Goal: Obtain resource: Obtain resource

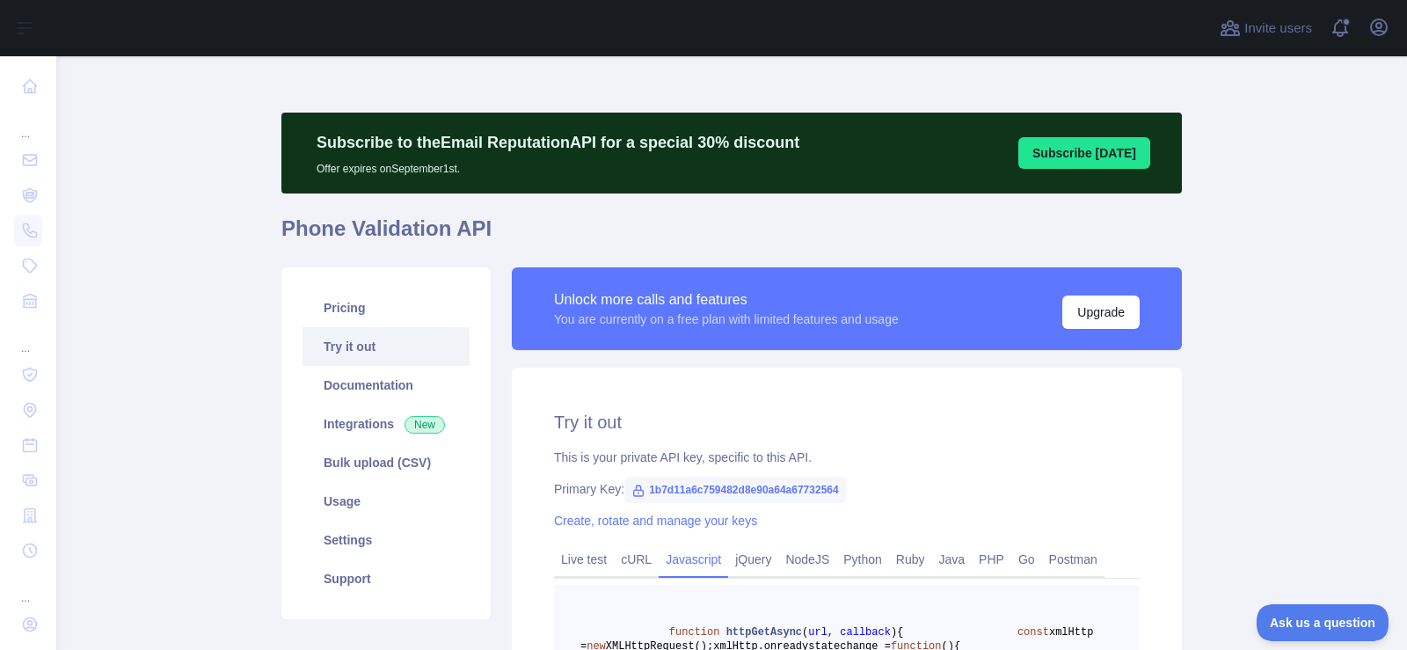
scroll to position [267, 0]
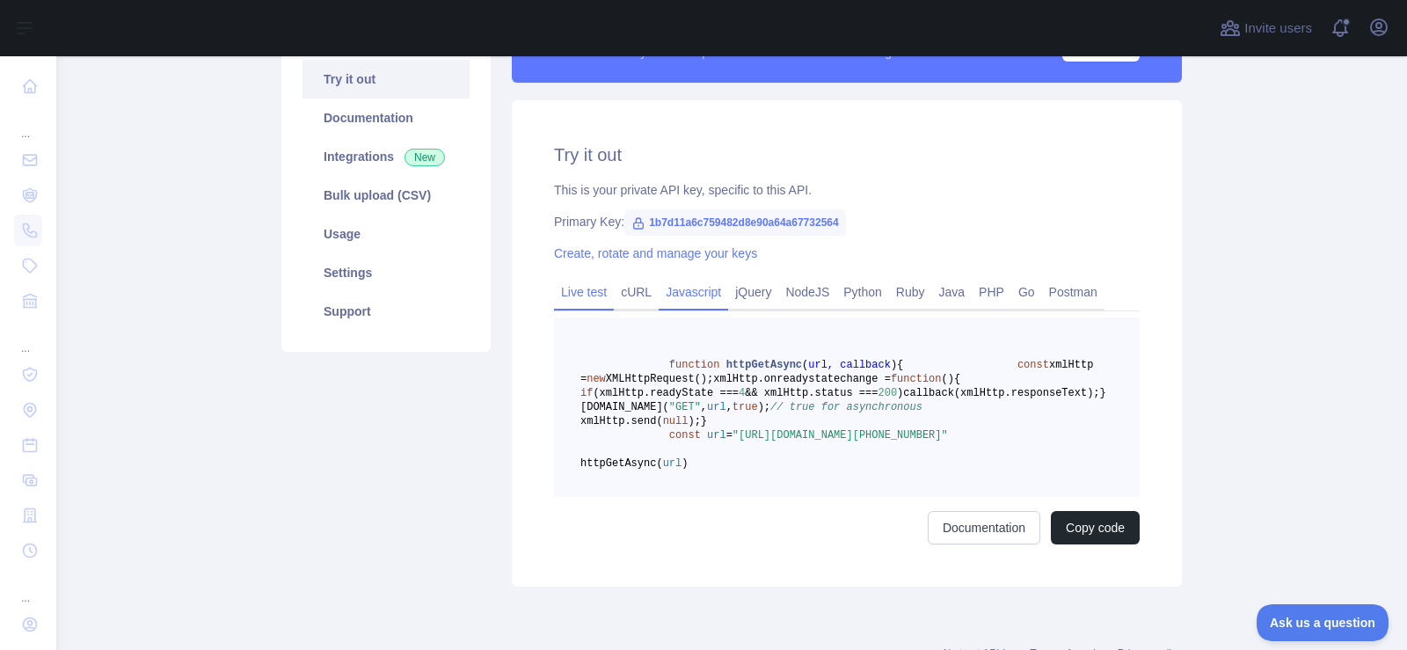
click at [589, 289] on link "Live test" at bounding box center [584, 292] width 60 height 28
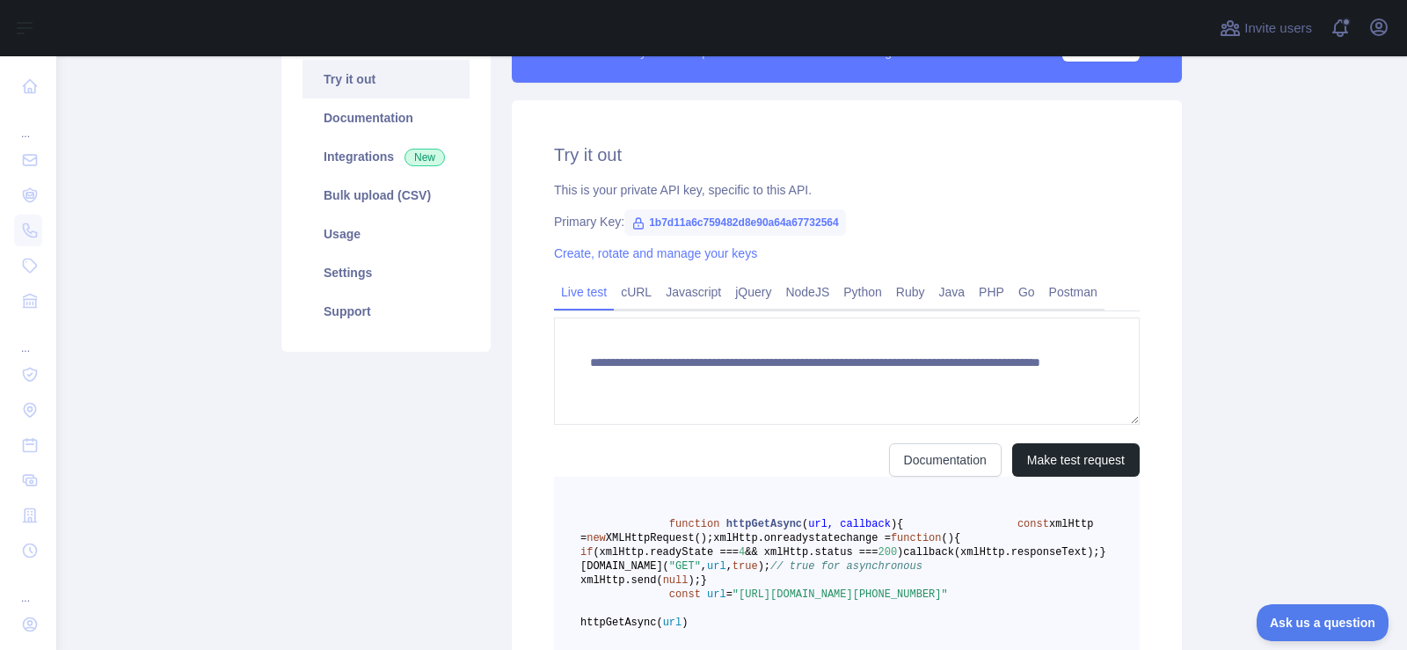
scroll to position [266, 0]
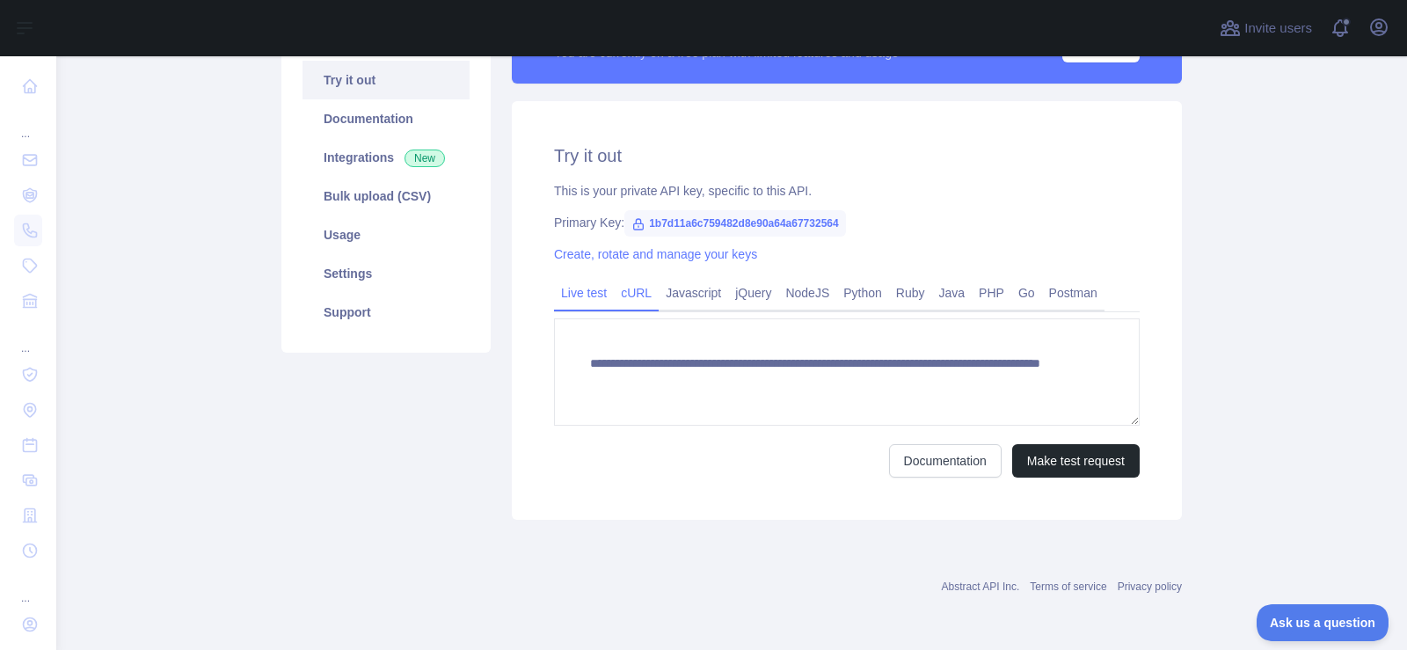
click at [638, 289] on link "cURL" at bounding box center [636, 293] width 45 height 28
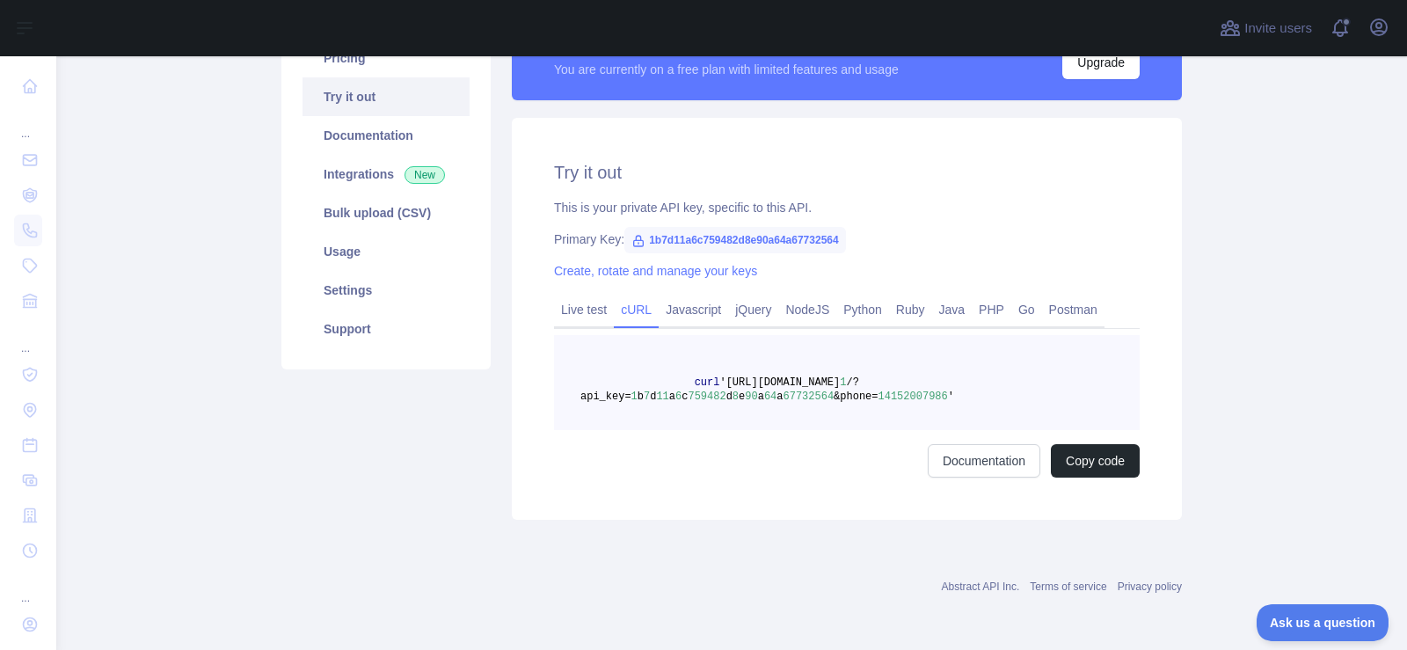
scroll to position [250, 0]
click at [659, 302] on link "Javascript" at bounding box center [693, 309] width 69 height 28
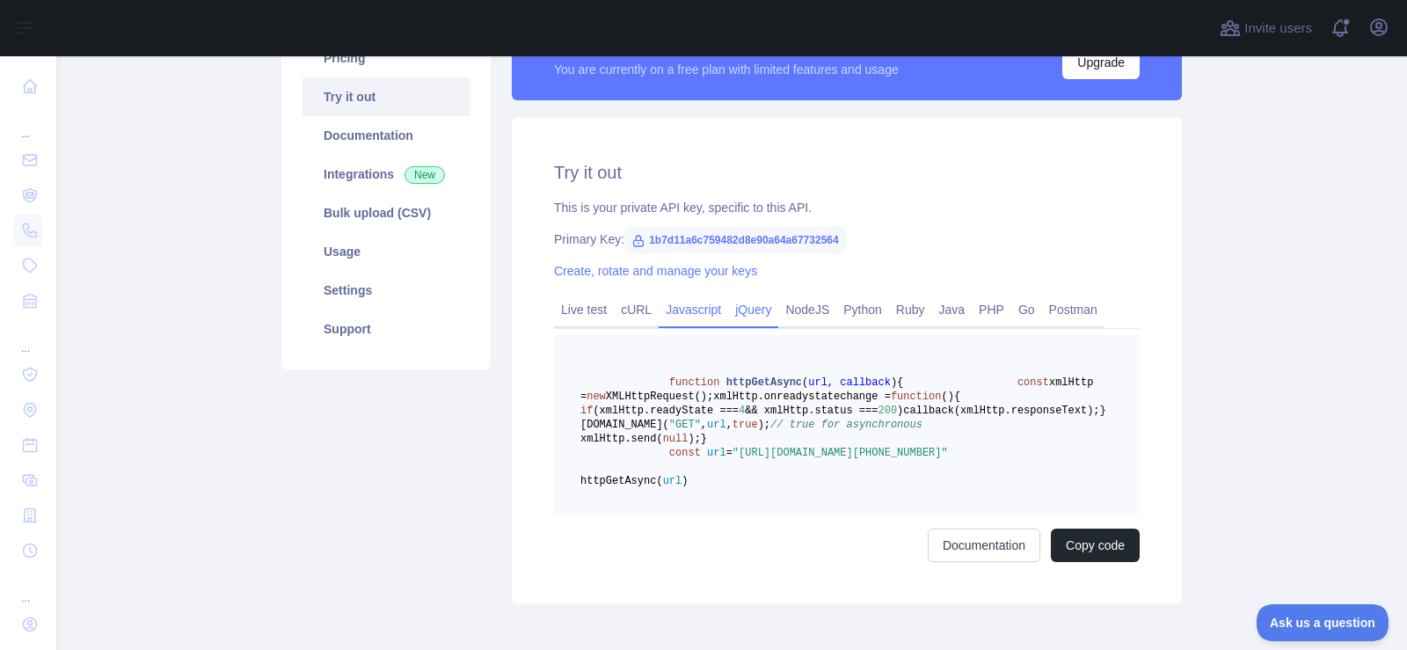
click at [728, 310] on link "jQuery" at bounding box center [753, 309] width 50 height 28
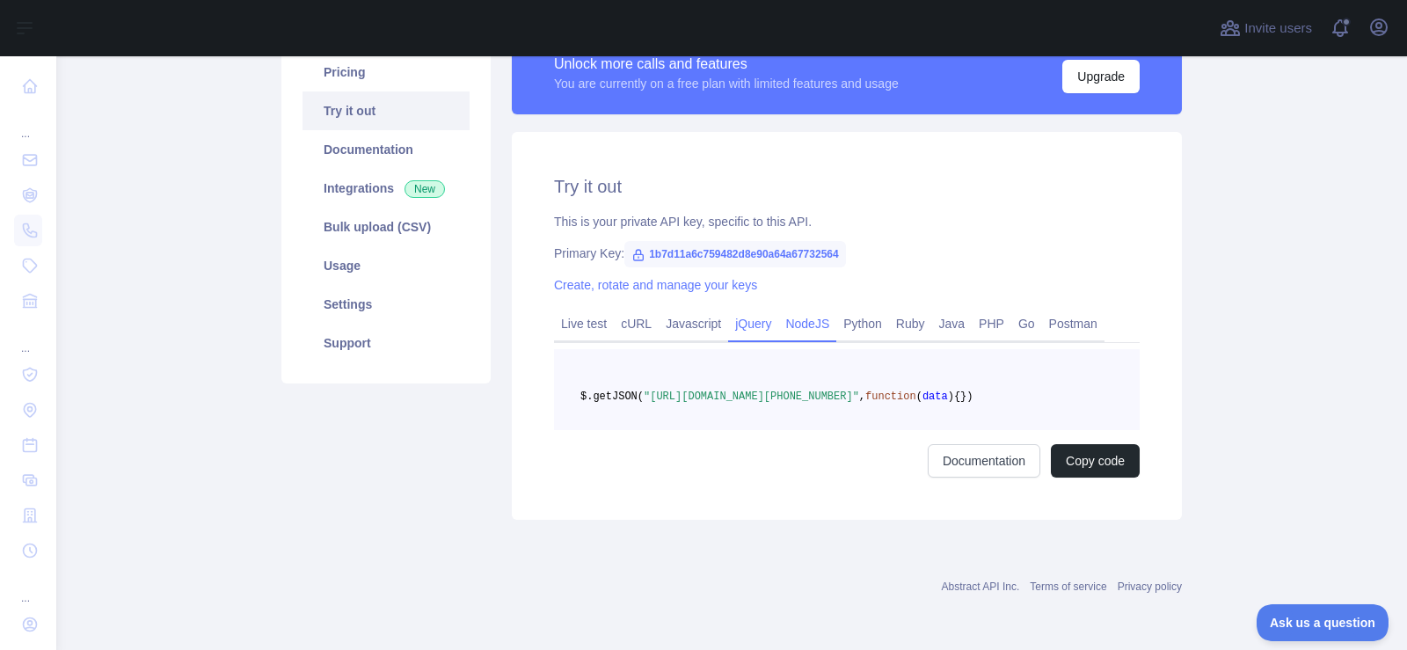
click at [796, 310] on link "NodeJS" at bounding box center [807, 323] width 58 height 28
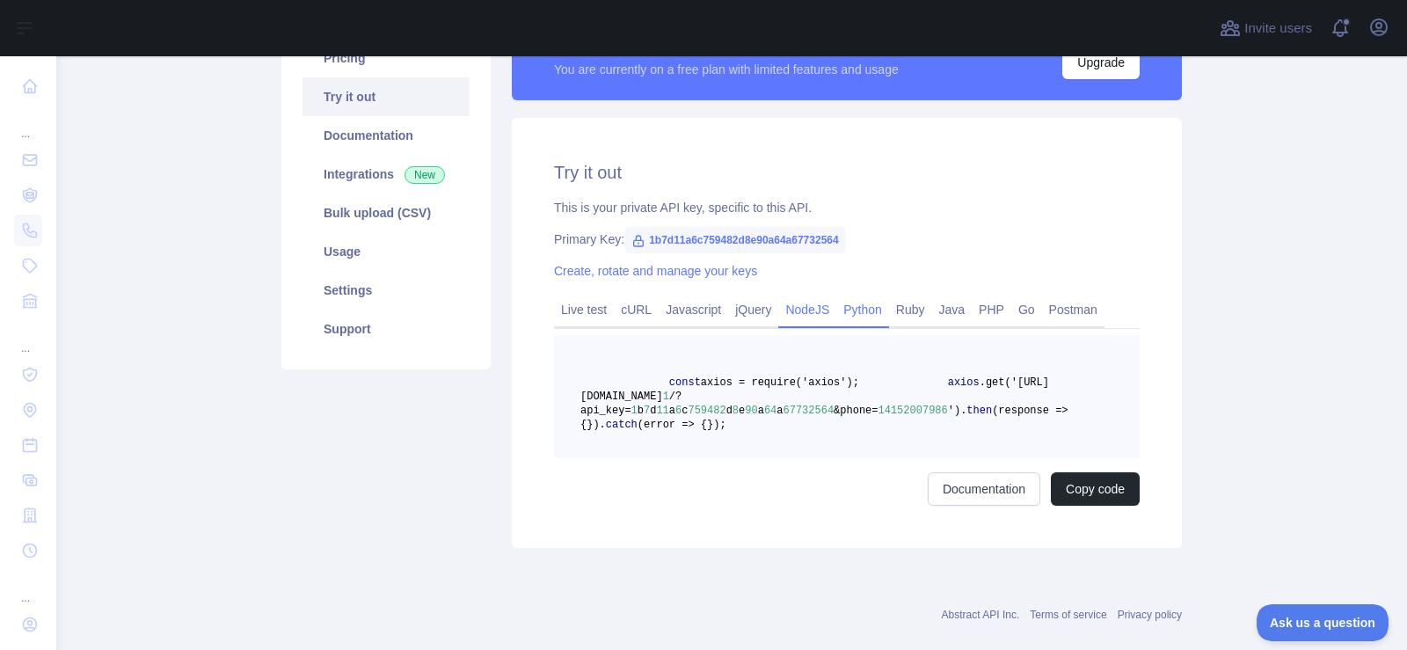
click at [840, 314] on link "Python" at bounding box center [862, 309] width 53 height 28
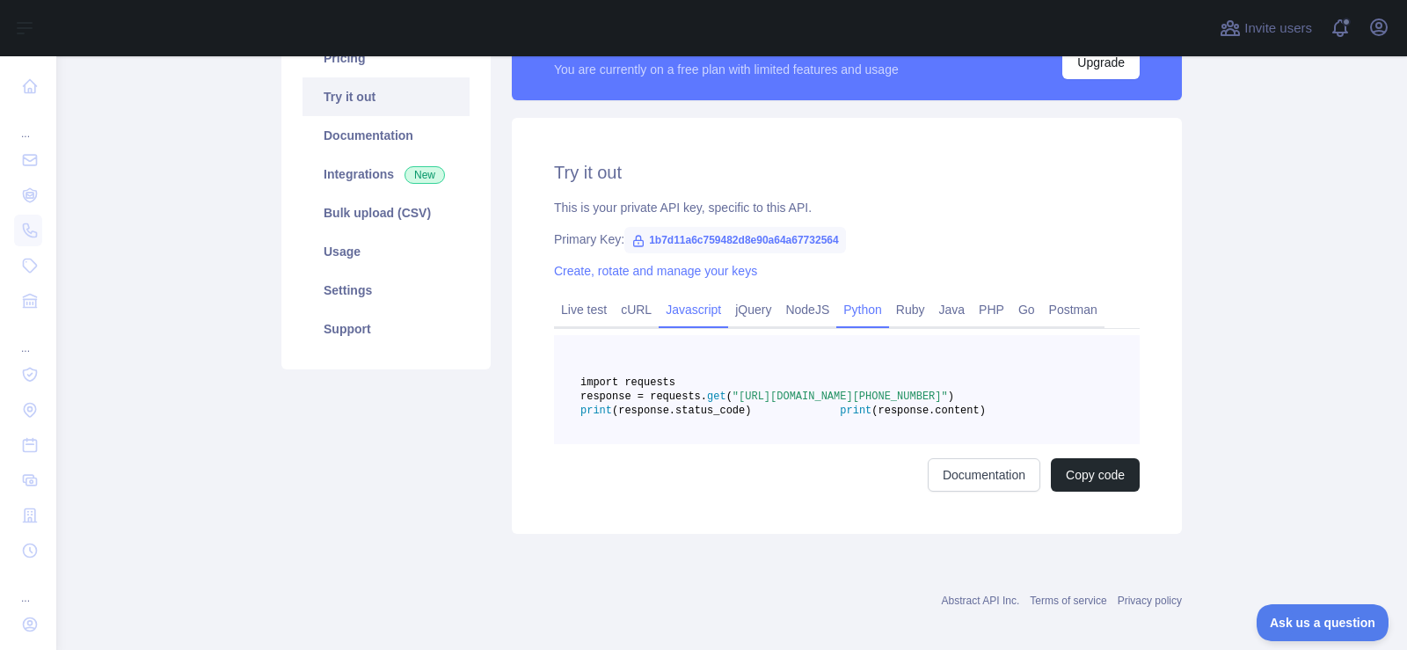
click at [677, 317] on link "Javascript" at bounding box center [693, 309] width 69 height 28
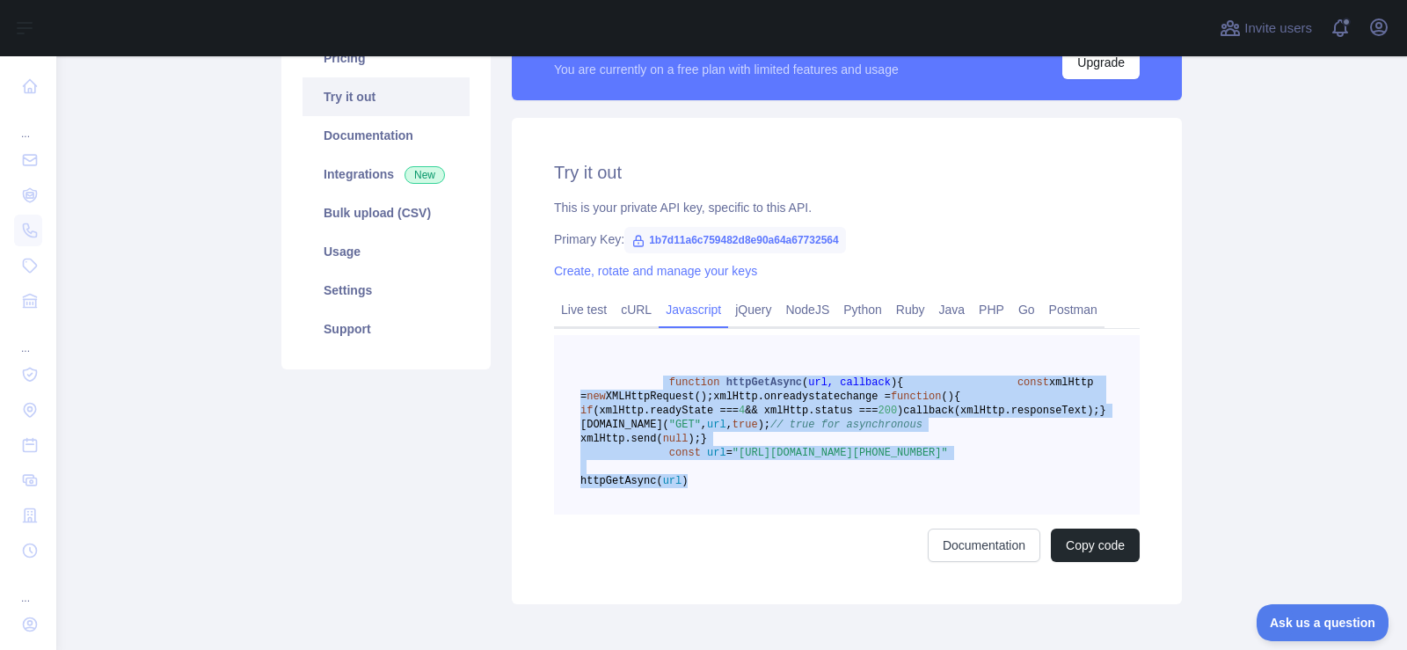
drag, startPoint x: 757, startPoint y: 570, endPoint x: 647, endPoint y: 381, distance: 218.7
click at [647, 381] on pre "function httpGetAsync ( url, callback ) { const xmlHttp = new XMLHttpRequest();…" at bounding box center [847, 424] width 586 height 179
copy code "function httpGetAsync ( url, callback ) { const xmlHttp = new XMLHttpRequest();…"
